Goal: Check status: Check status

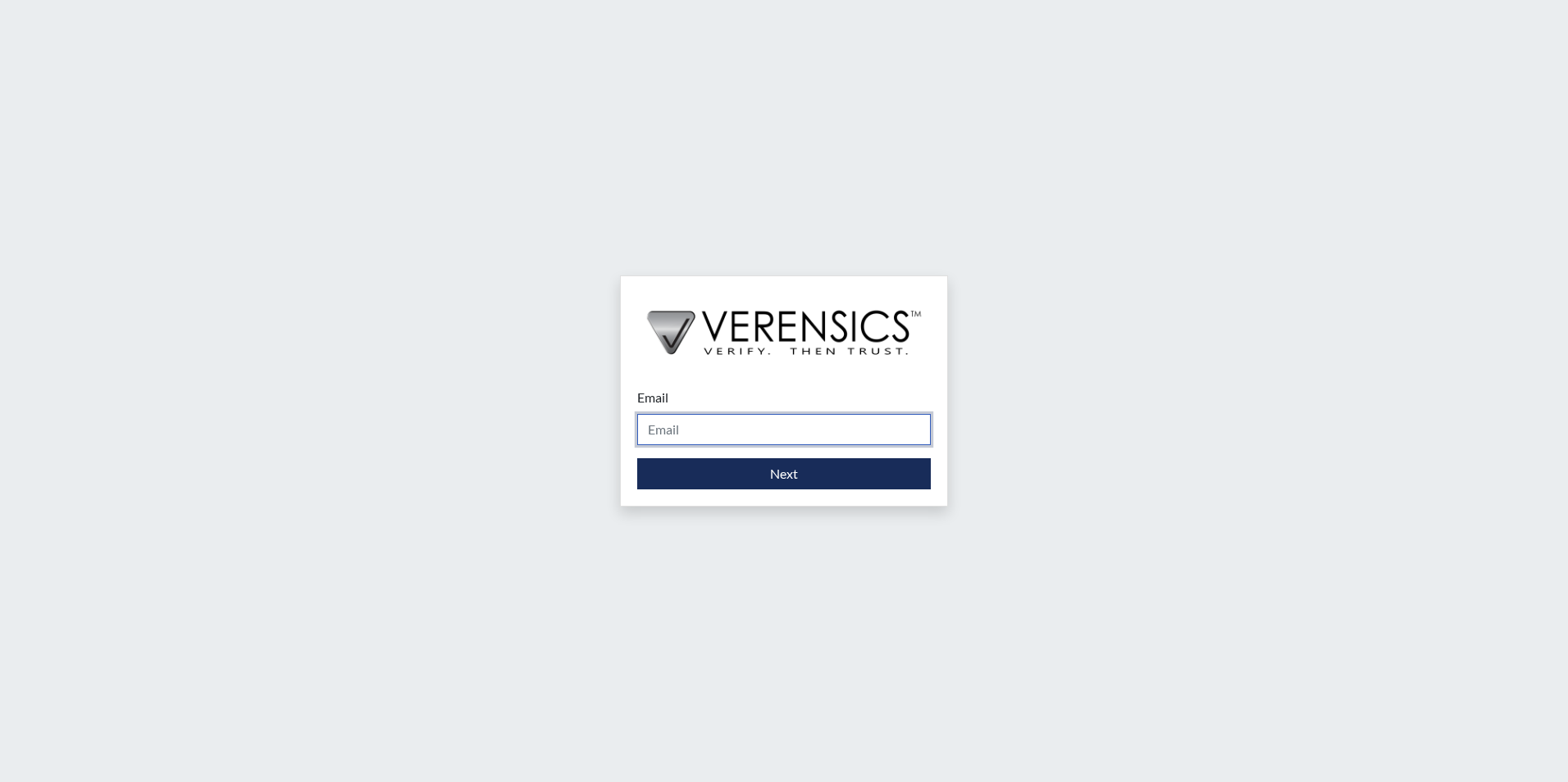
click at [756, 436] on input "Email" at bounding box center [784, 430] width 294 height 31
type input "[EMAIL_ADDRESS][DOMAIN_NAME]"
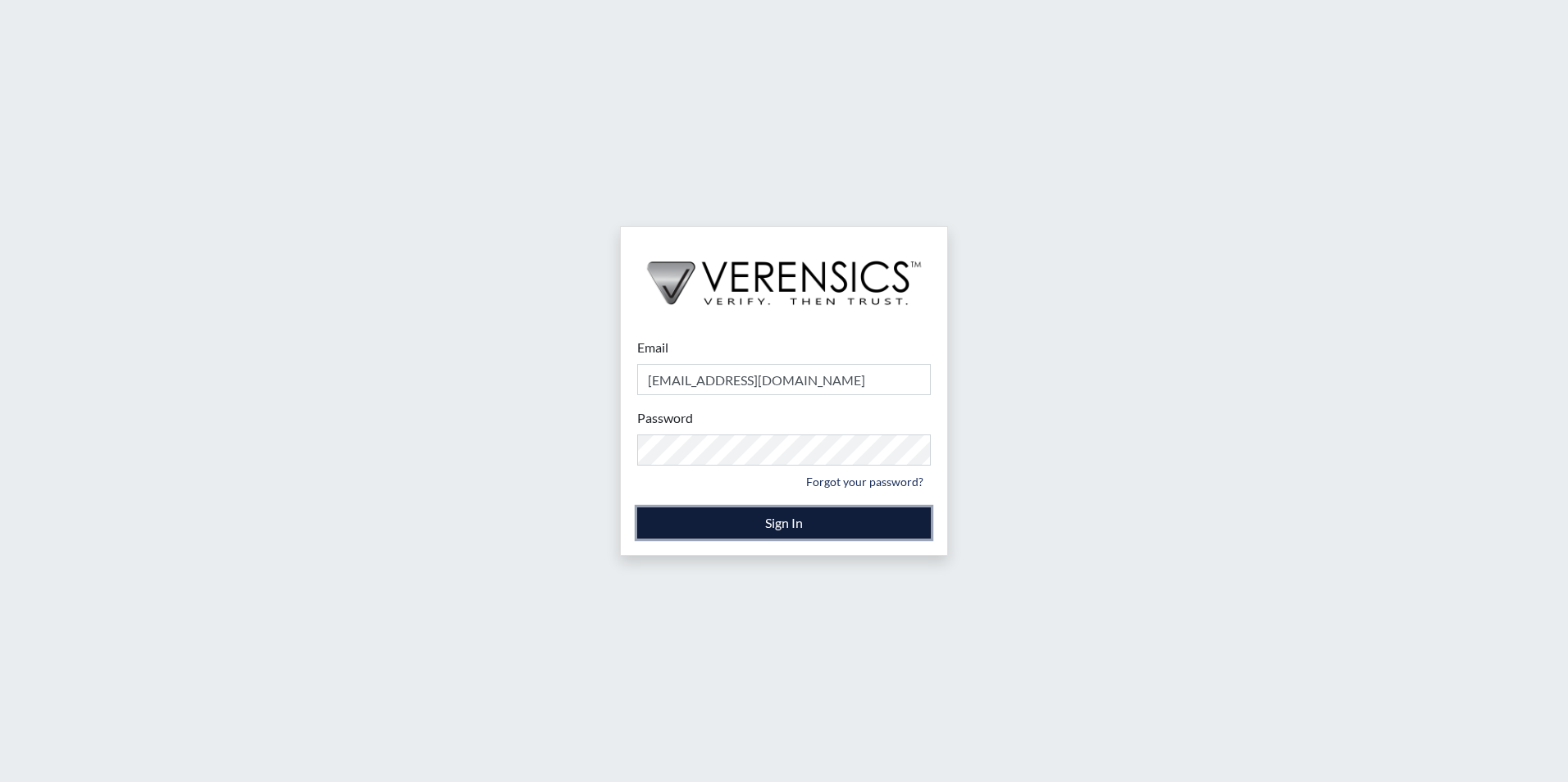
click at [787, 523] on button "Sign In" at bounding box center [784, 523] width 294 height 31
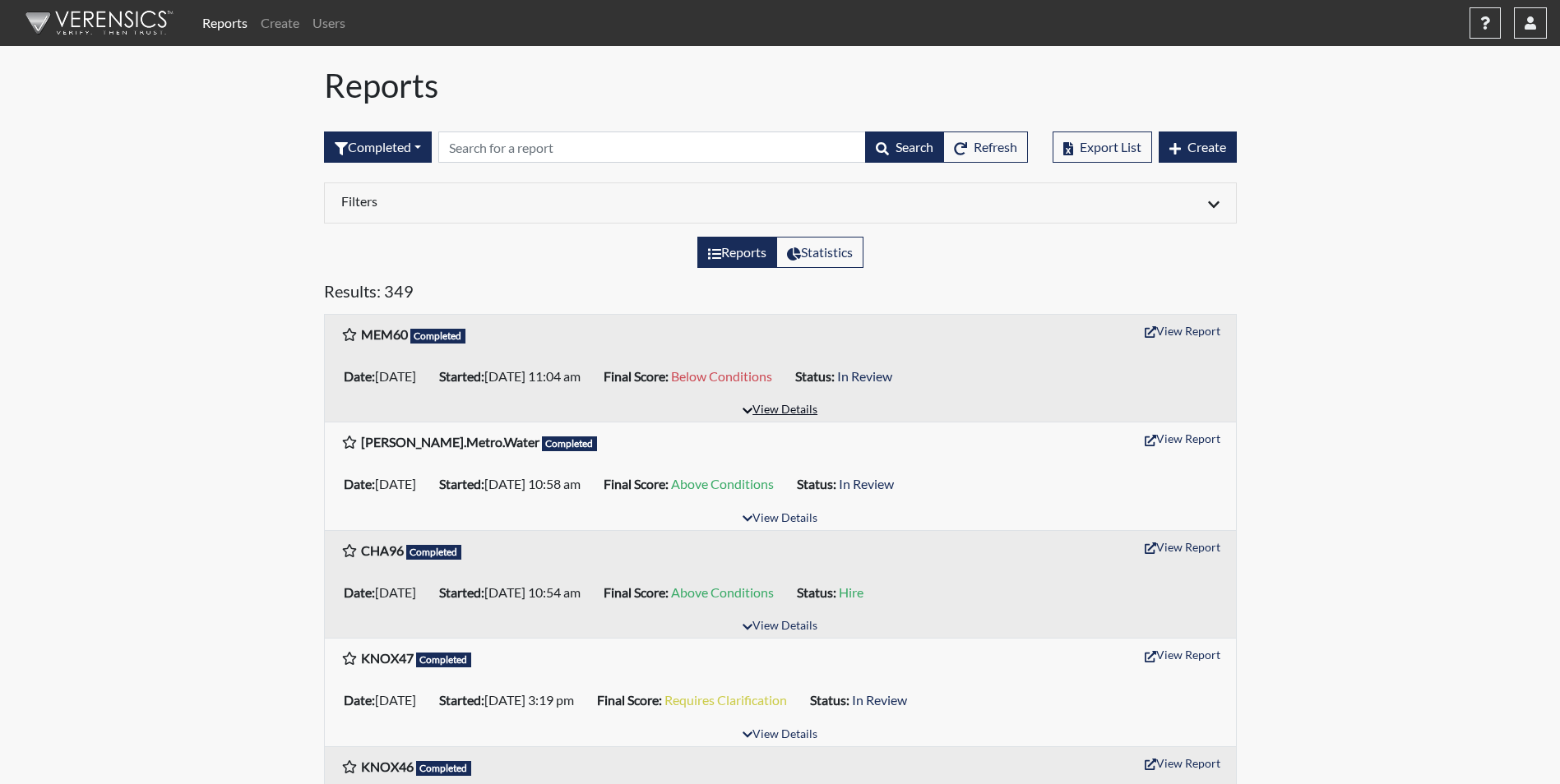
click at [782, 406] on button "View Details" at bounding box center [780, 410] width 89 height 22
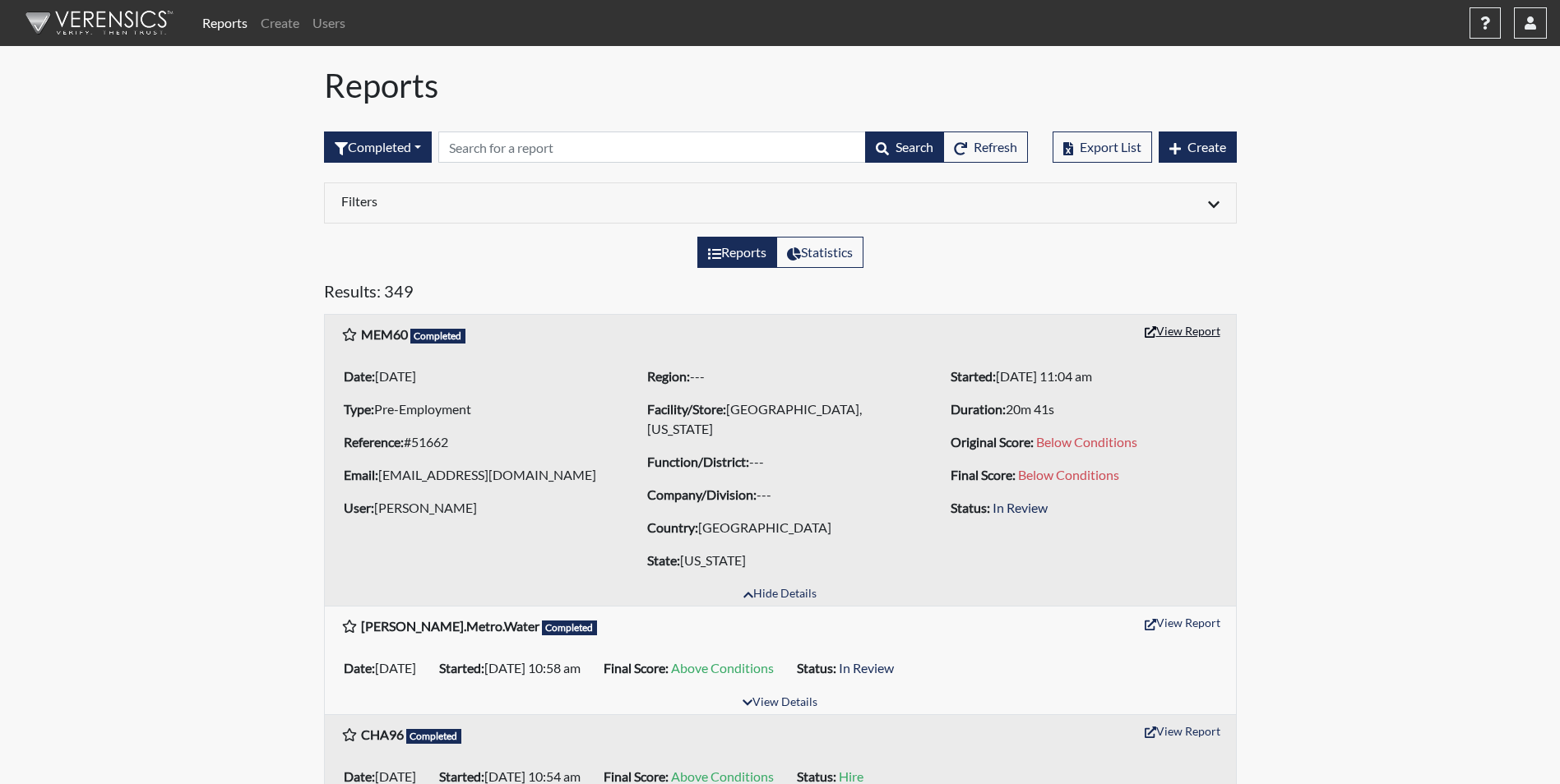
click at [1193, 329] on button "View Report" at bounding box center [1182, 330] width 90 height 25
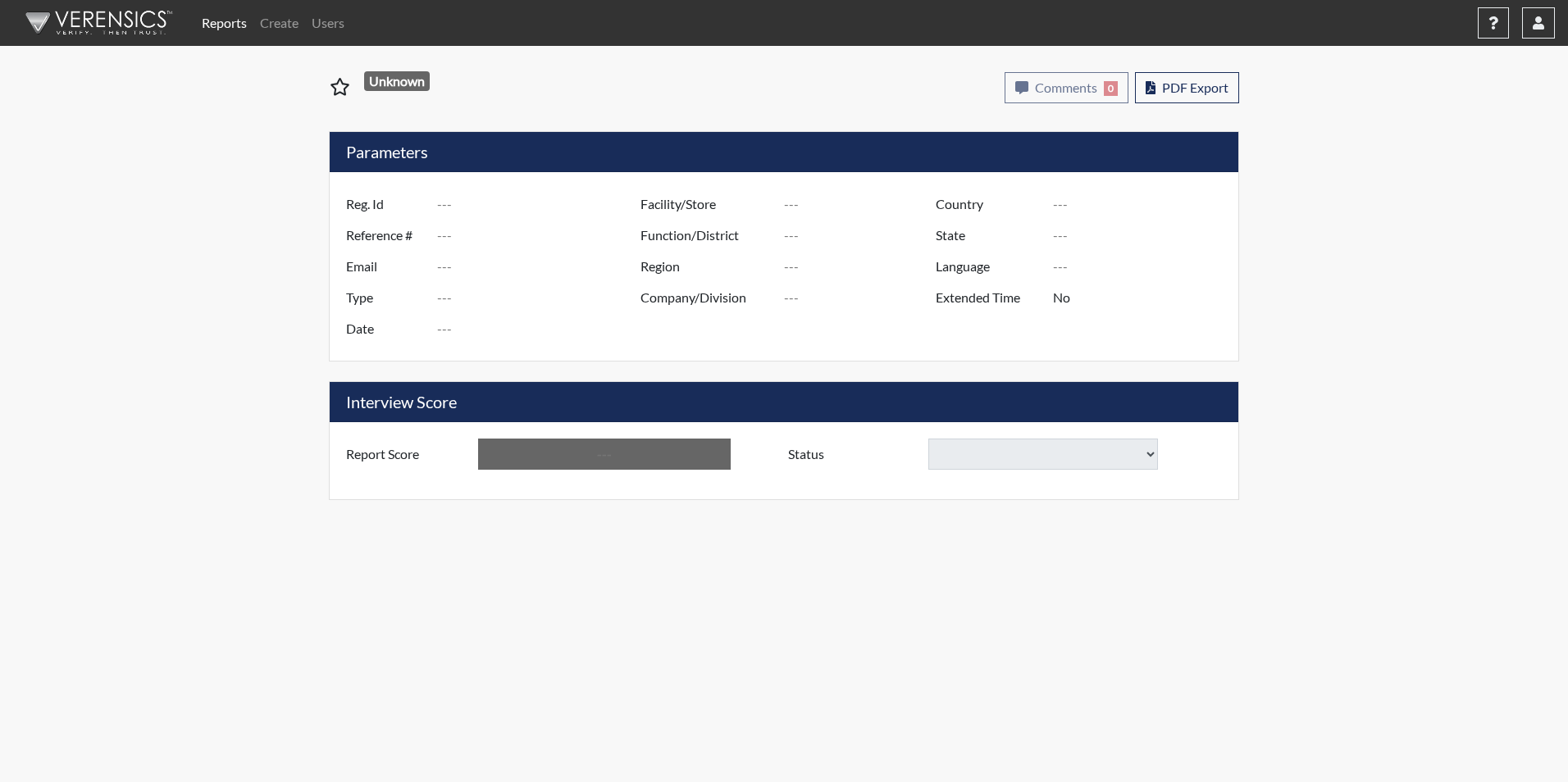
type input "MEM60"
type input "51662"
type input "[EMAIL_ADDRESS][DOMAIN_NAME]"
type input "Pre-Employment"
type input "[DATE]"
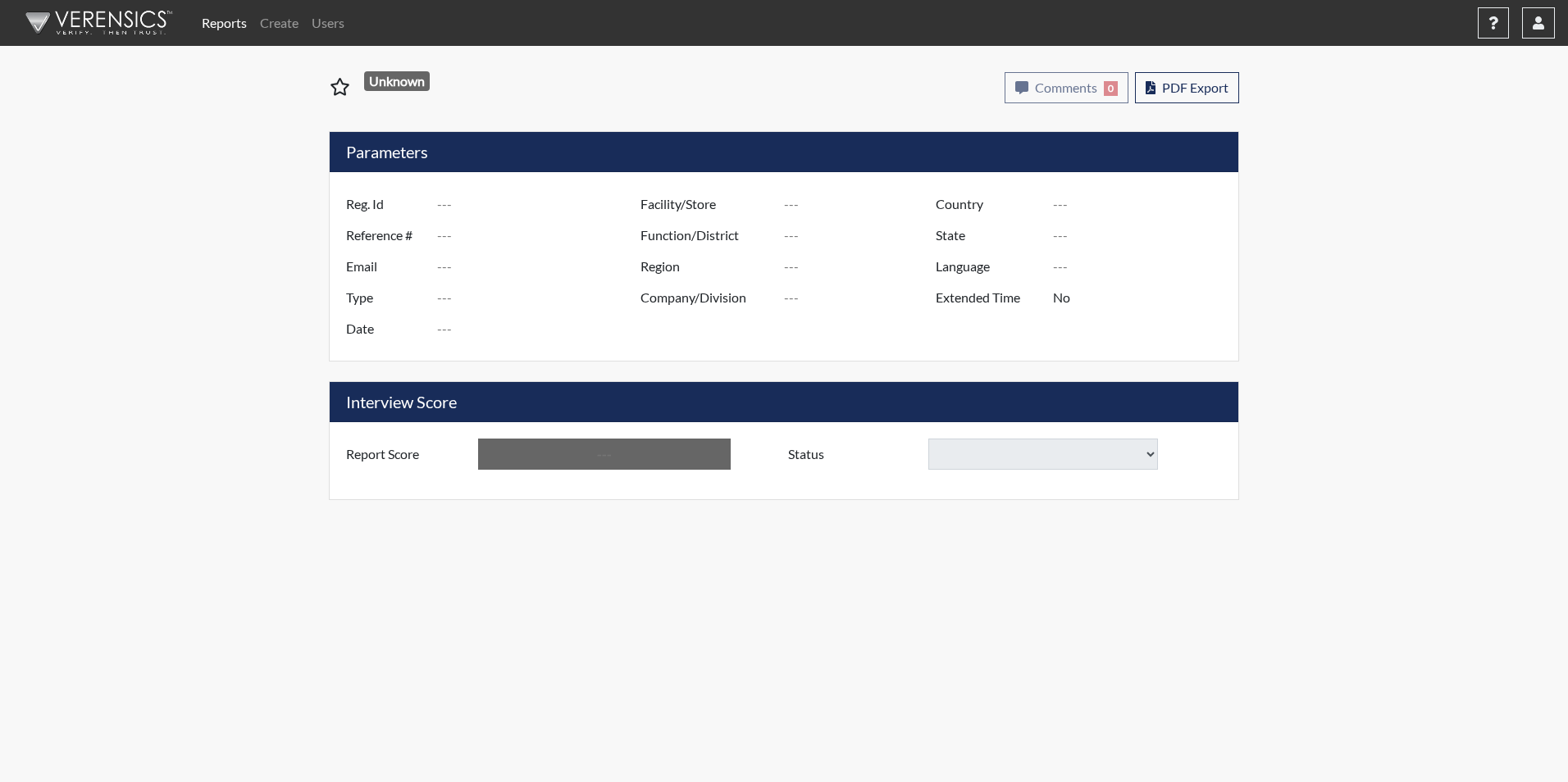
type input "[GEOGRAPHIC_DATA], [US_STATE]"
type input "[GEOGRAPHIC_DATA]"
type input "[US_STATE]"
type input "English"
type input "Below Conditions"
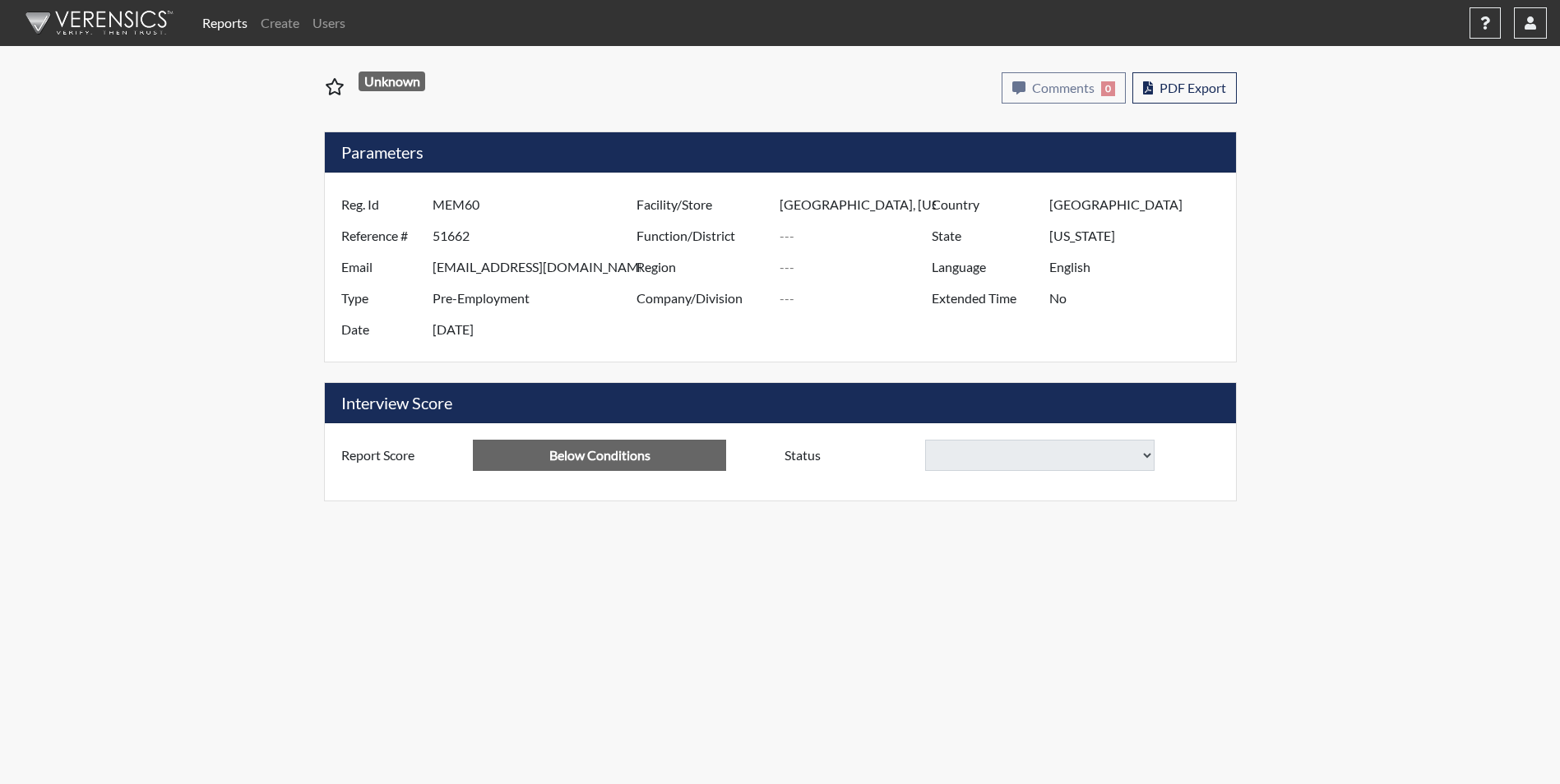
select select
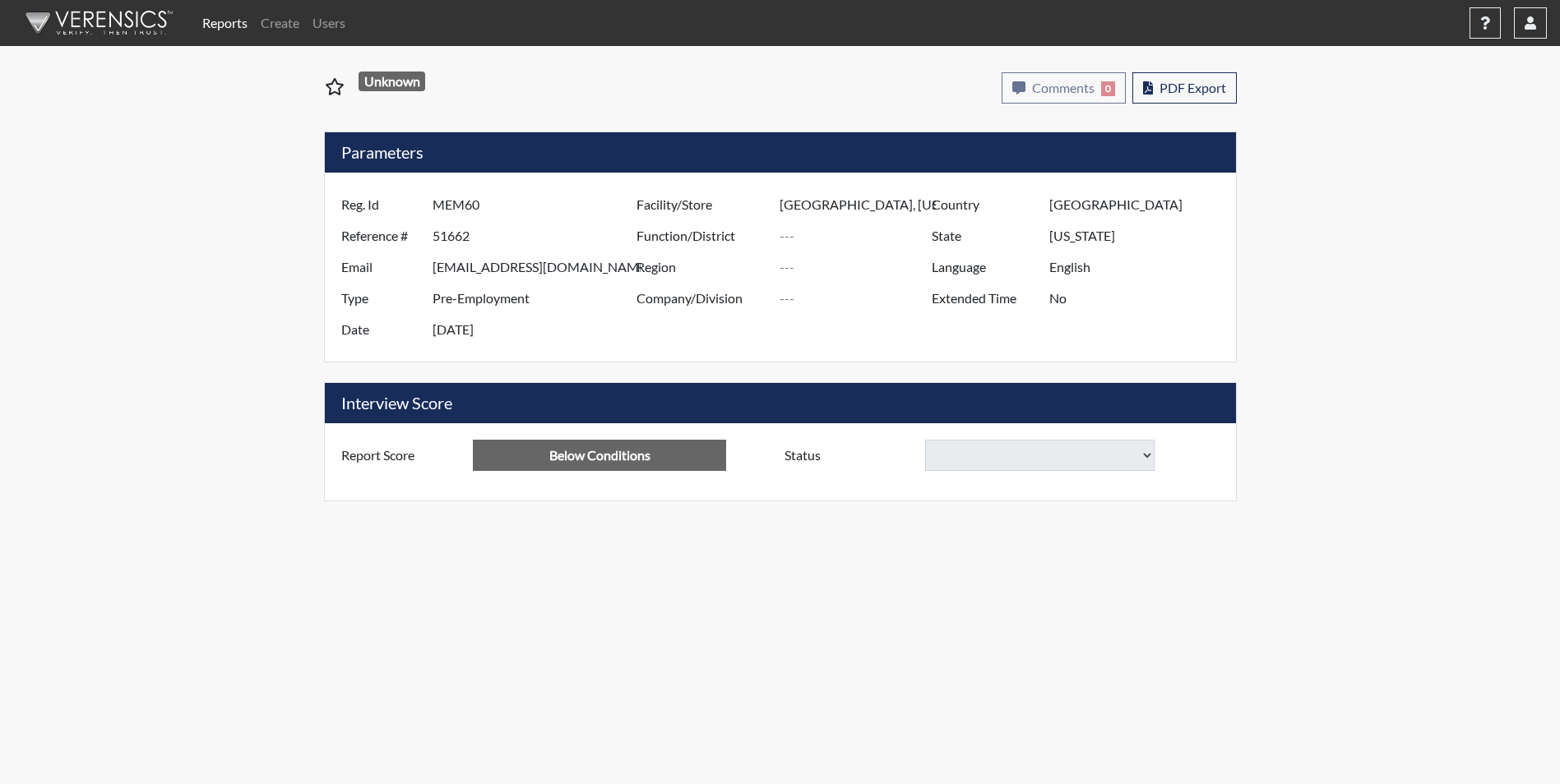
select select
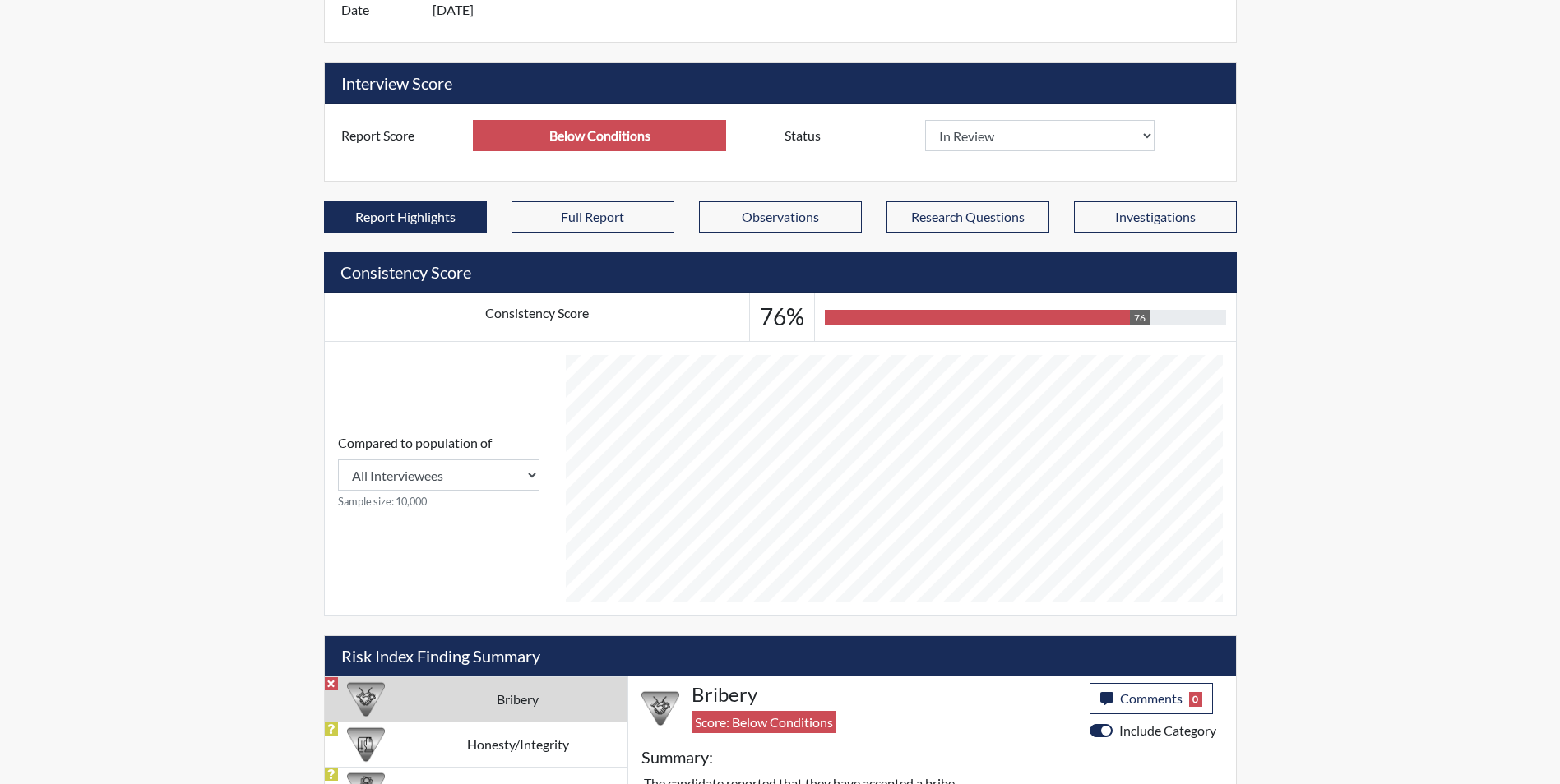
scroll to position [813, 0]
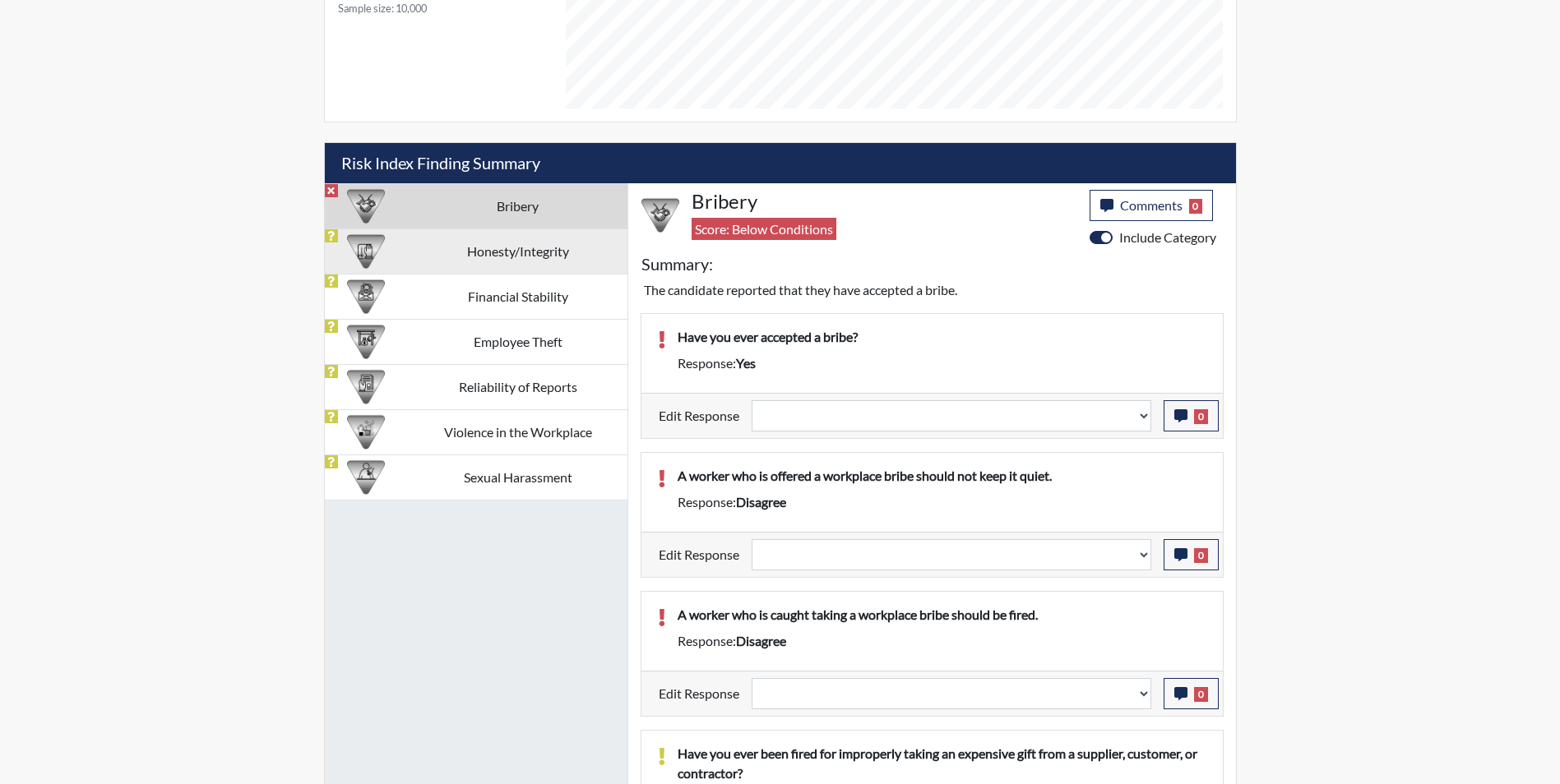
click at [531, 261] on td "Honesty/Integrity" at bounding box center [518, 251] width 219 height 46
select select
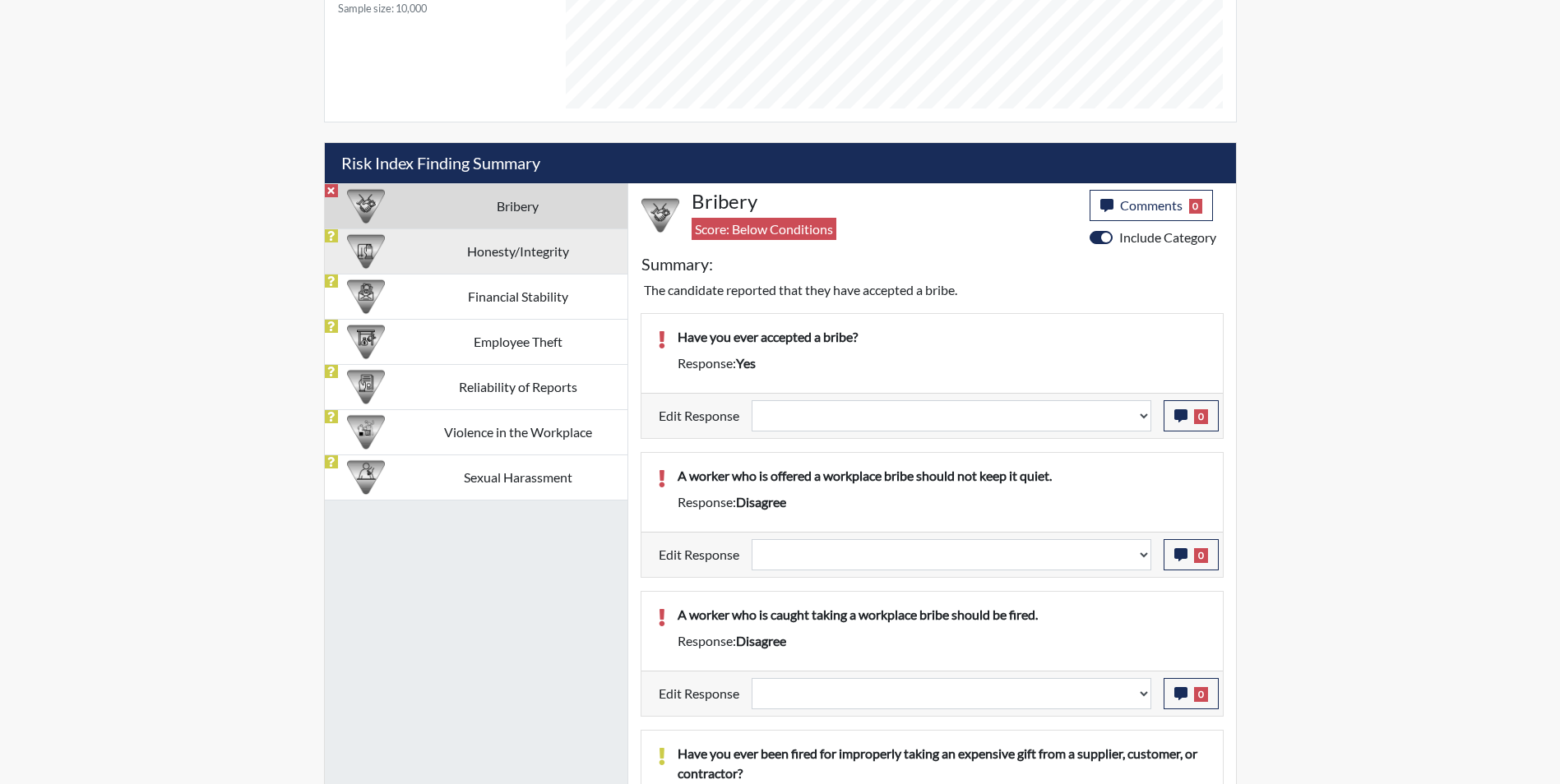
select select
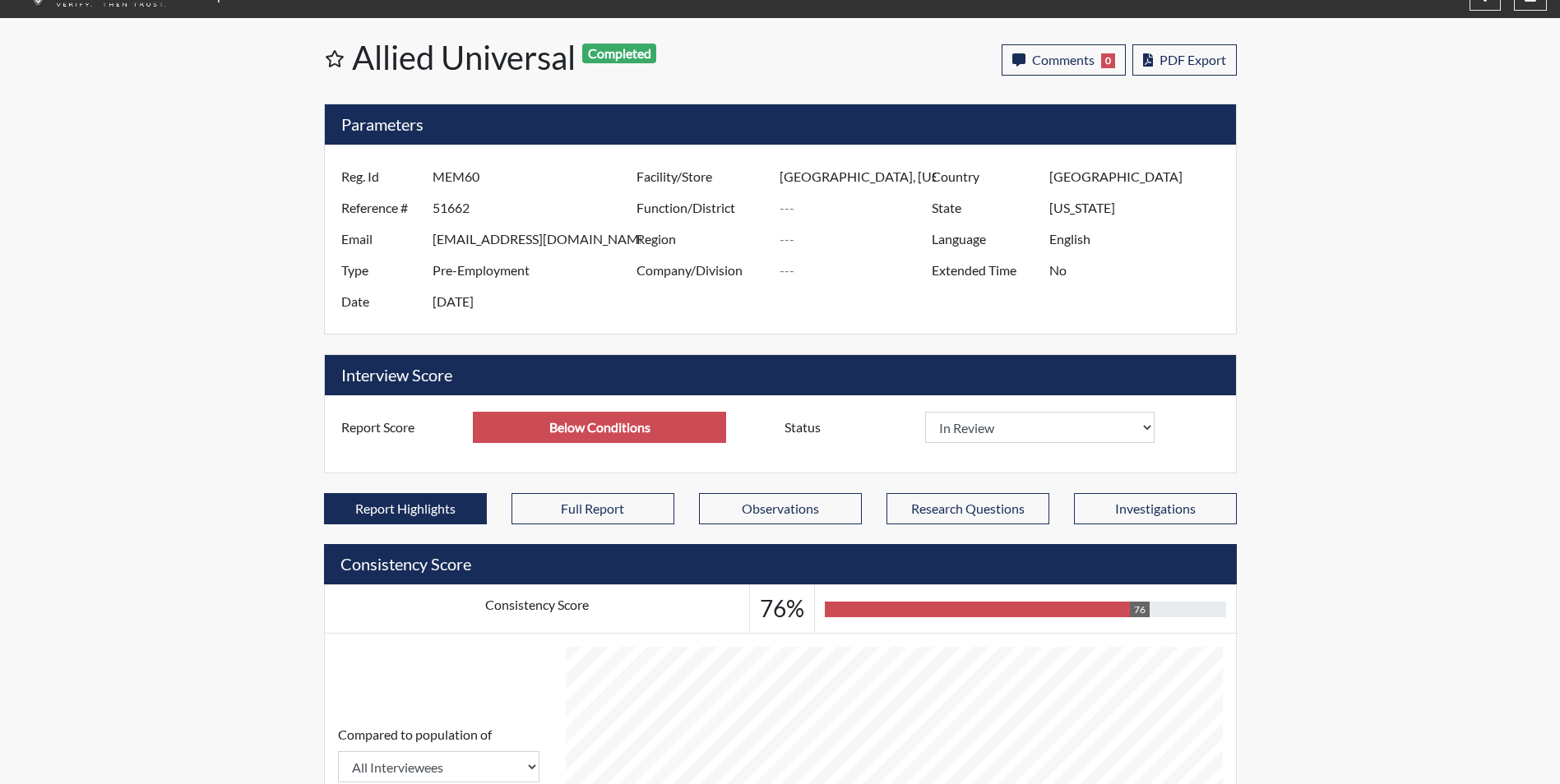
scroll to position [0, 0]
